Goal: Check status: Check status

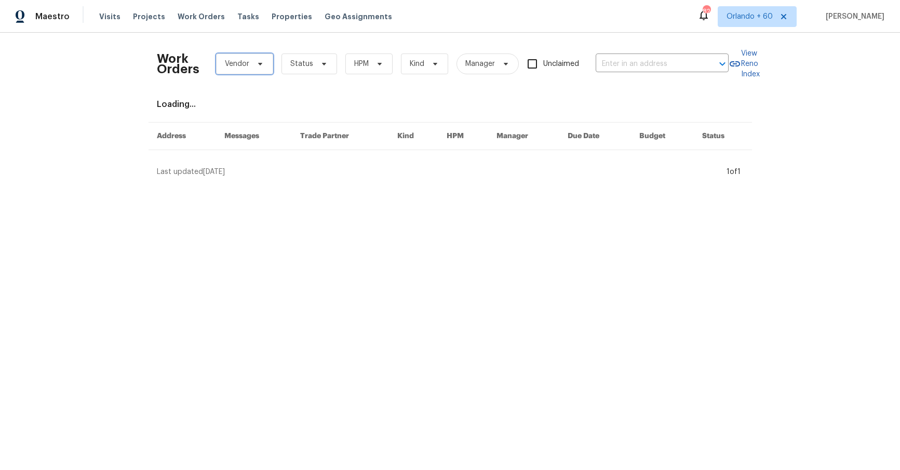
click at [240, 69] on span "Vendor" at bounding box center [237, 64] width 24 height 10
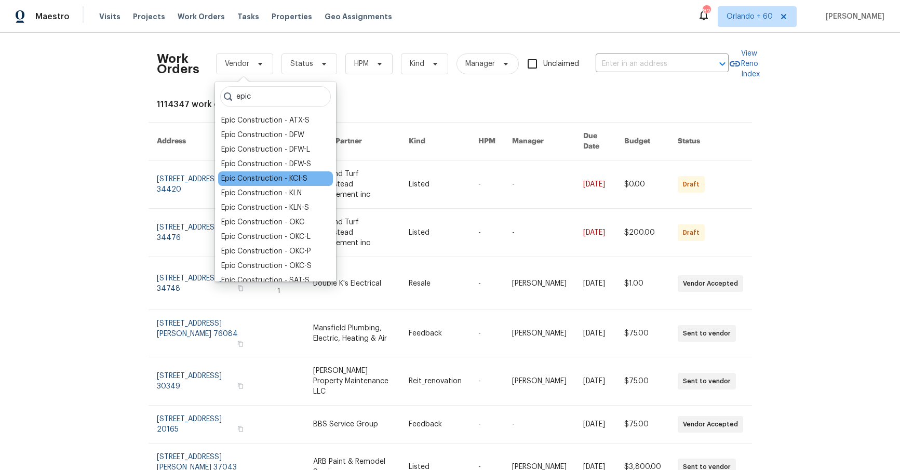
scroll to position [10, 0]
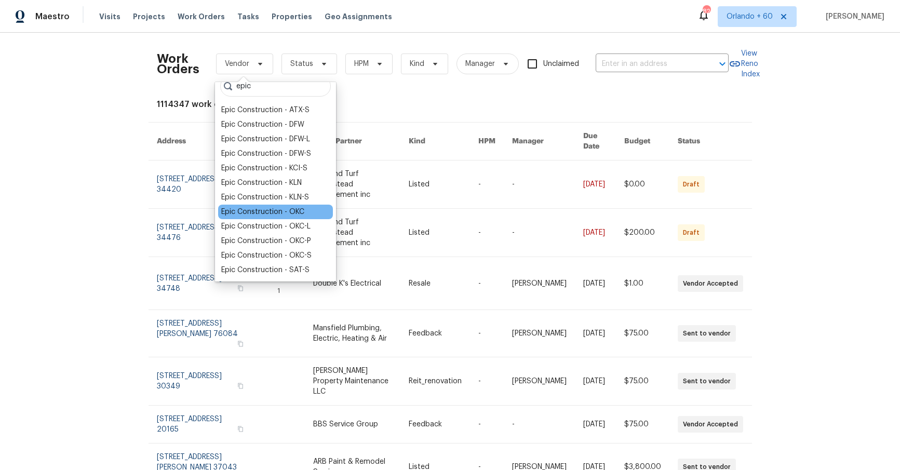
type input "epic"
click at [286, 211] on div "Epic Construction - OKC" at bounding box center [262, 212] width 83 height 10
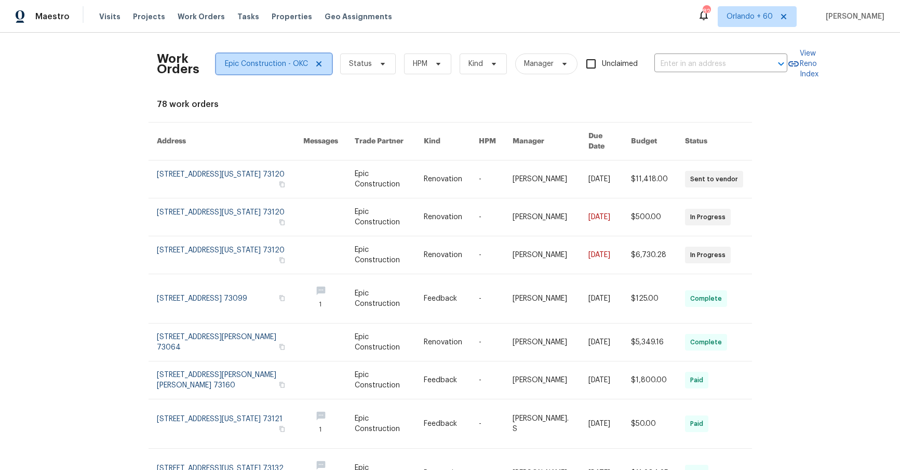
click at [317, 65] on icon at bounding box center [319, 64] width 8 height 8
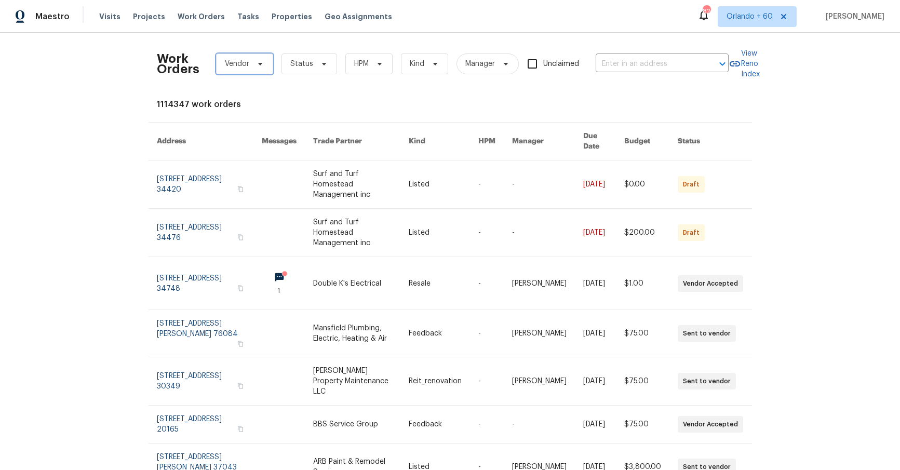
click at [242, 65] on span "Vendor" at bounding box center [237, 64] width 24 height 10
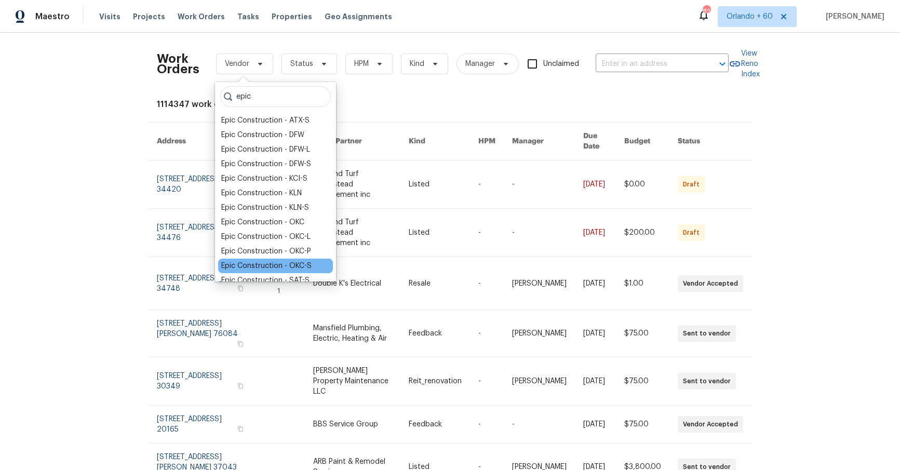
type input "epic"
click at [274, 265] on div "Epic Construction - OKC-S" at bounding box center [266, 266] width 90 height 10
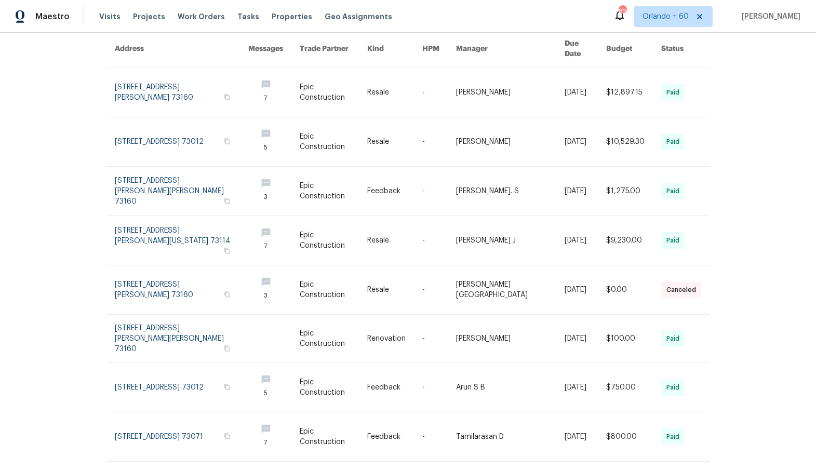
scroll to position [146, 0]
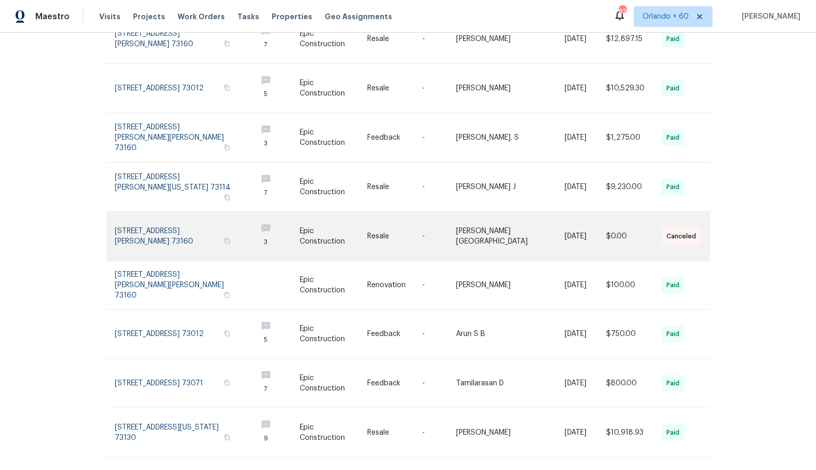
click at [159, 239] on link at bounding box center [182, 236] width 134 height 49
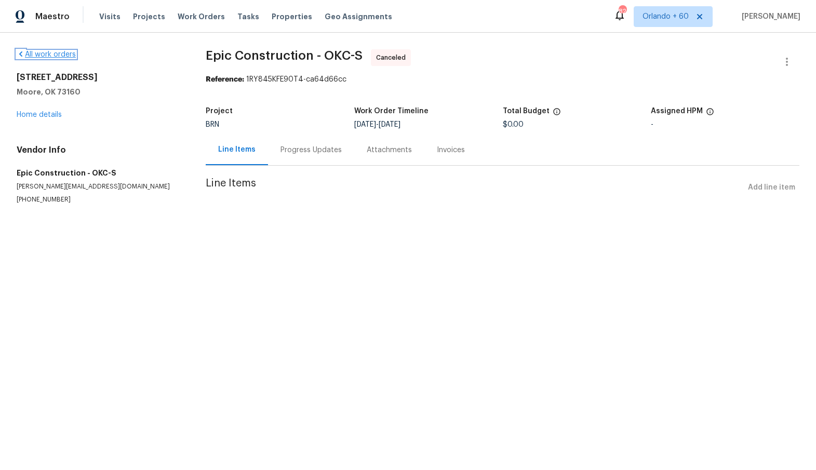
click at [49, 56] on link "All work orders" at bounding box center [46, 54] width 59 height 7
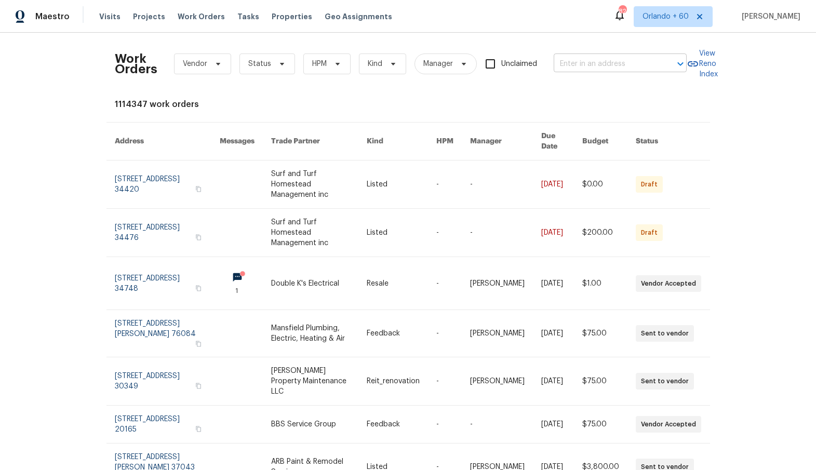
click at [633, 59] on input "text" at bounding box center [606, 64] width 104 height 16
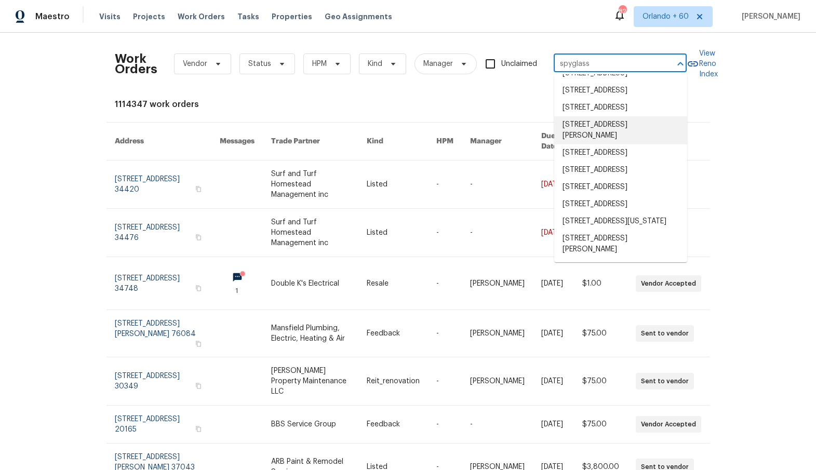
scroll to position [417, 0]
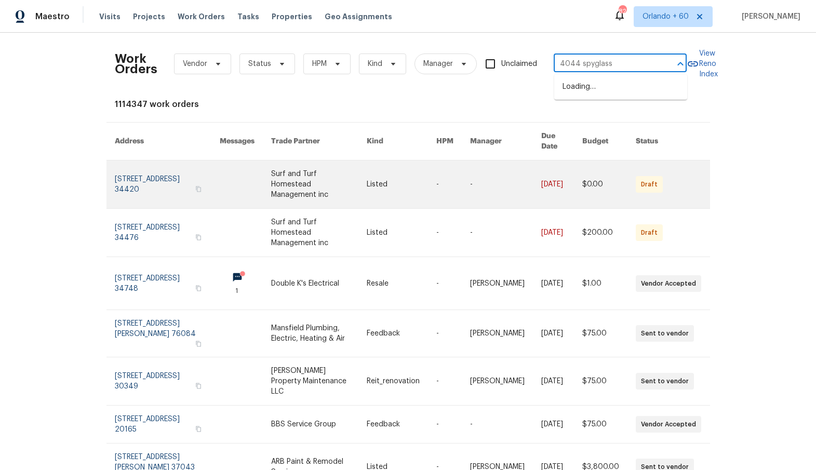
type input "4044 spyglass"
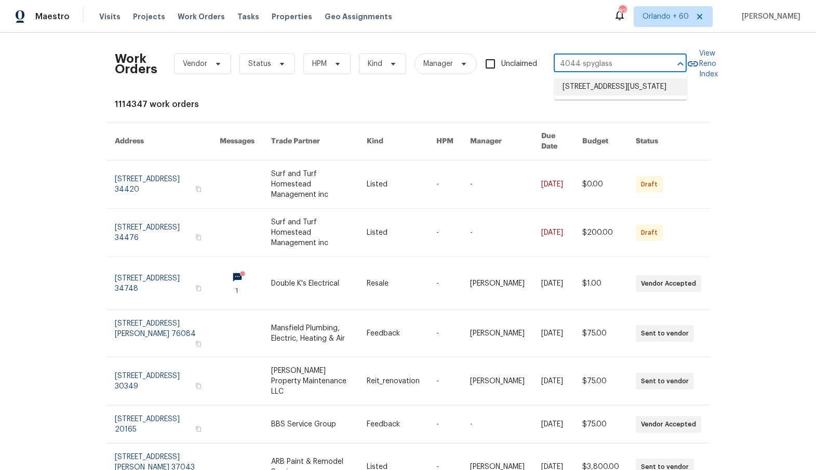
click at [598, 85] on li "[STREET_ADDRESS][US_STATE]" at bounding box center [620, 86] width 133 height 17
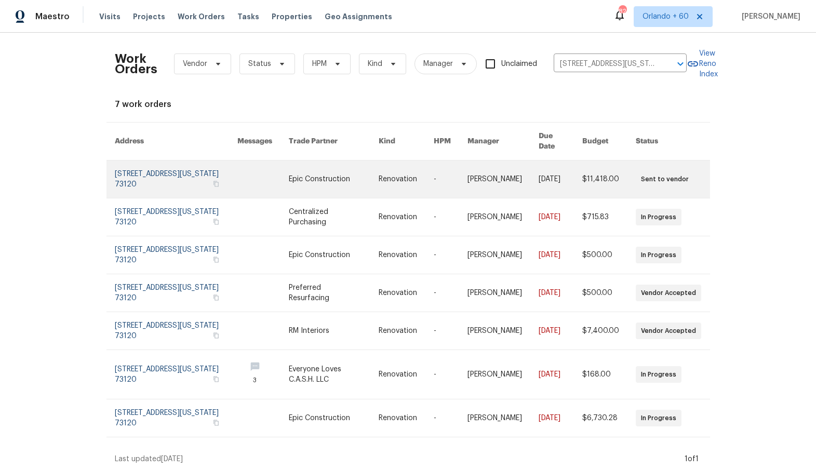
click at [139, 174] on link at bounding box center [176, 179] width 123 height 37
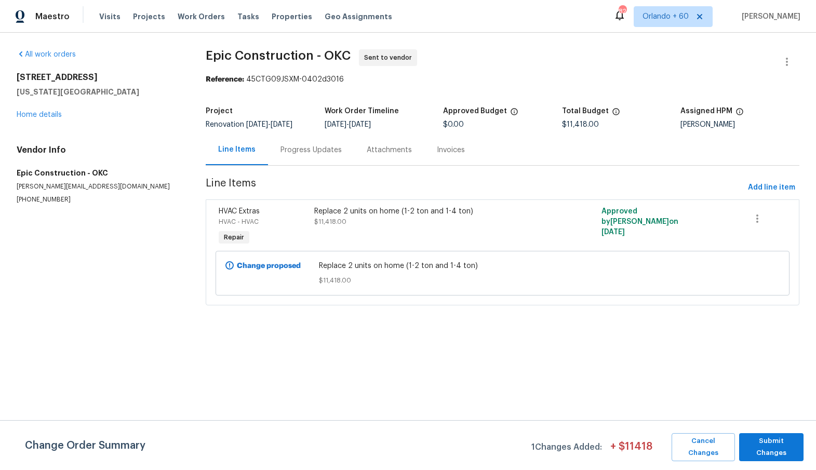
click at [294, 153] on div "Progress Updates" at bounding box center [311, 150] width 61 height 10
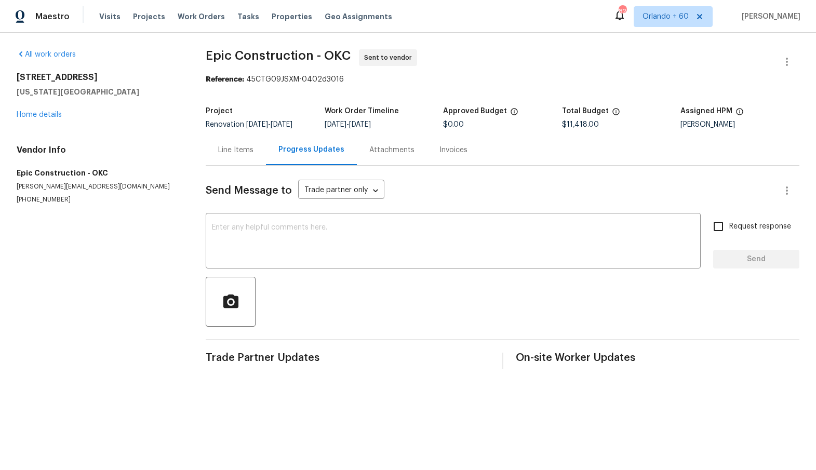
click at [241, 143] on div "Line Items" at bounding box center [236, 150] width 60 height 31
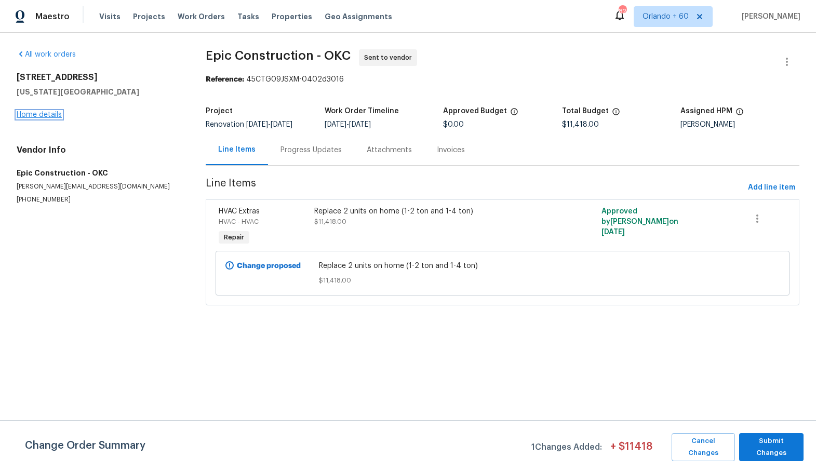
click at [46, 116] on link "Home details" at bounding box center [39, 114] width 45 height 7
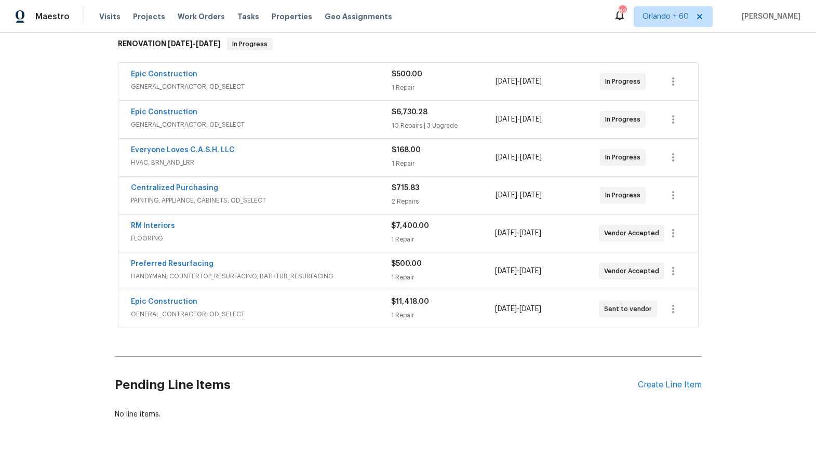
scroll to position [169, 0]
click at [170, 111] on link "Epic Construction" at bounding box center [164, 112] width 67 height 7
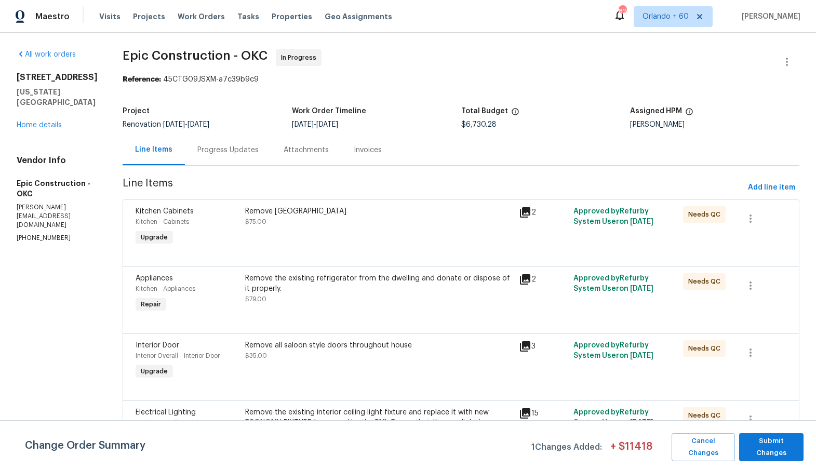
click at [59, 130] on div "[STREET_ADDRESS][US_STATE] Home details" at bounding box center [57, 101] width 81 height 58
click at [50, 129] on link "Home details" at bounding box center [39, 125] width 45 height 7
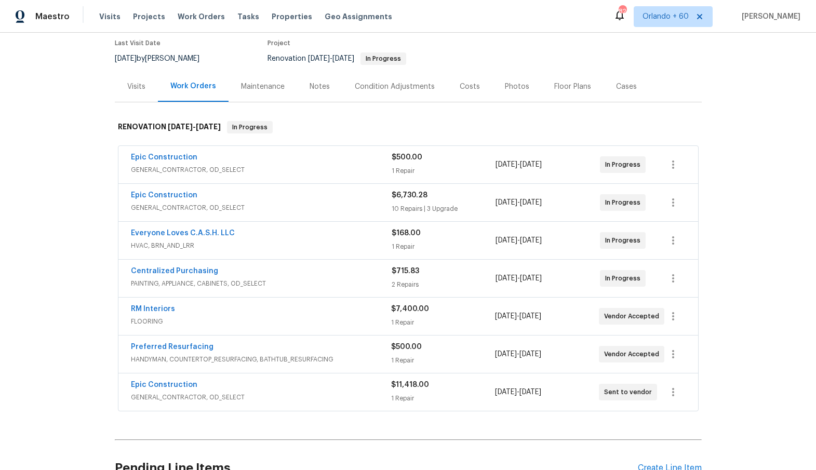
scroll to position [77, 0]
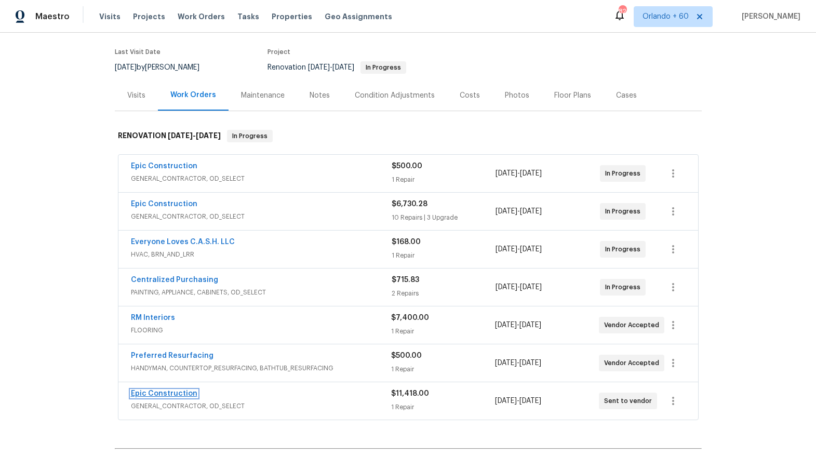
click at [161, 392] on link "Epic Construction" at bounding box center [164, 393] width 67 height 7
